Goal: Task Accomplishment & Management: Manage account settings

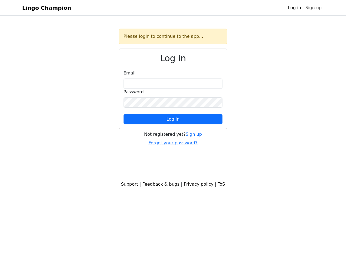
click at [173, 119] on span "Log in" at bounding box center [172, 119] width 13 height 5
